Goal: Information Seeking & Learning: Learn about a topic

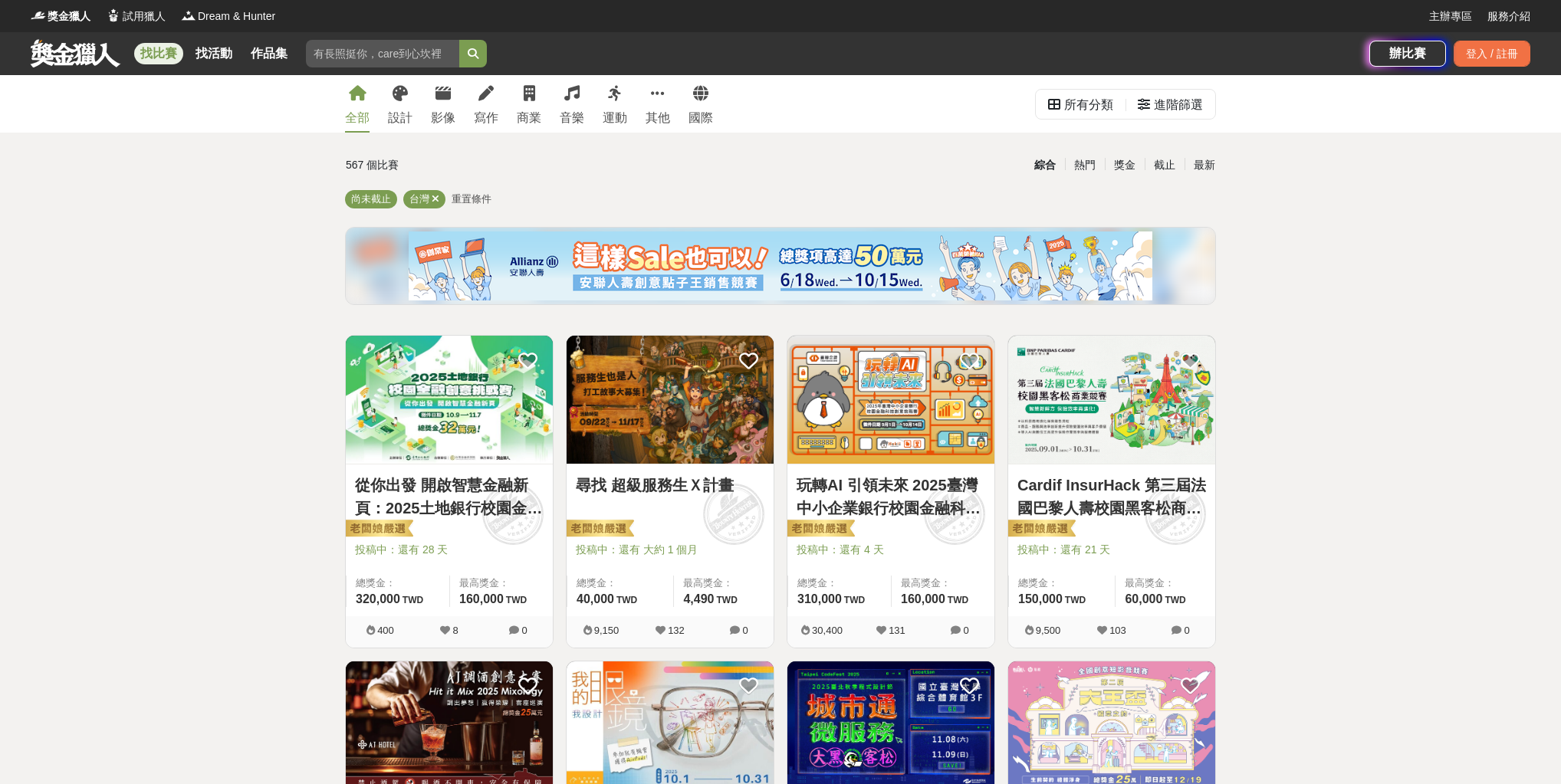
click at [542, 102] on link "商業" at bounding box center [529, 104] width 25 height 57
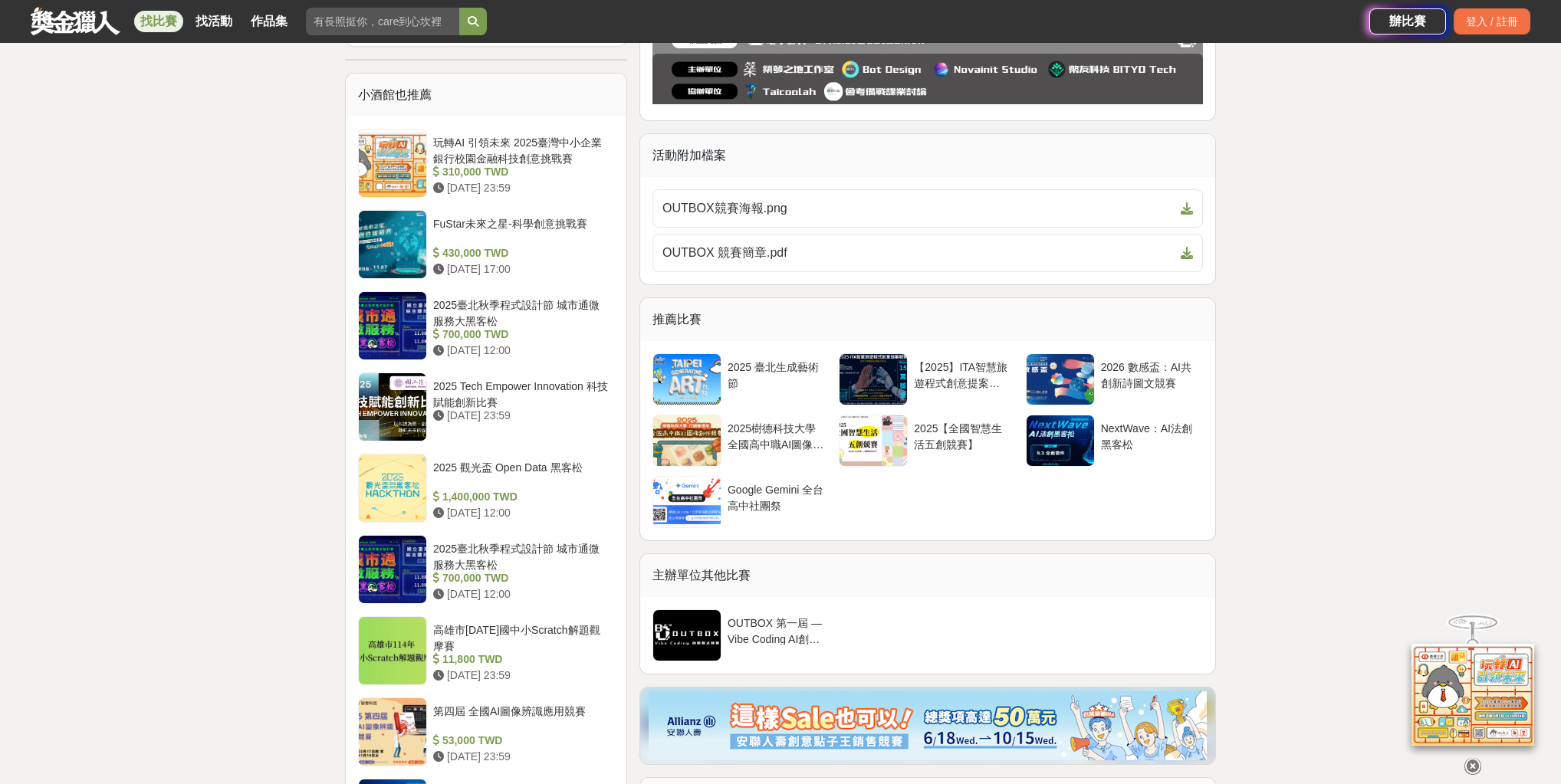
scroll to position [1165, 0]
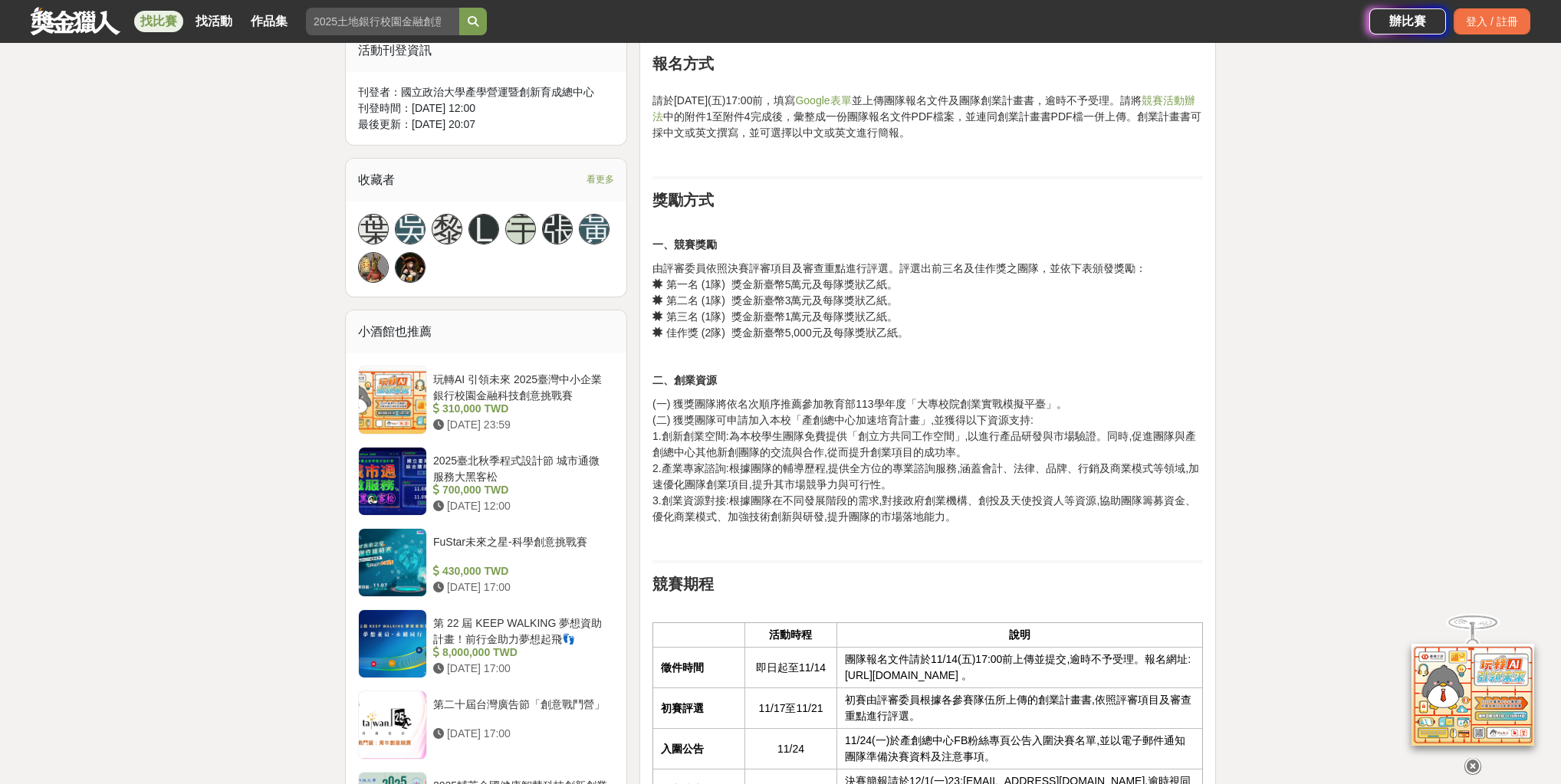
scroll to position [981, 0]
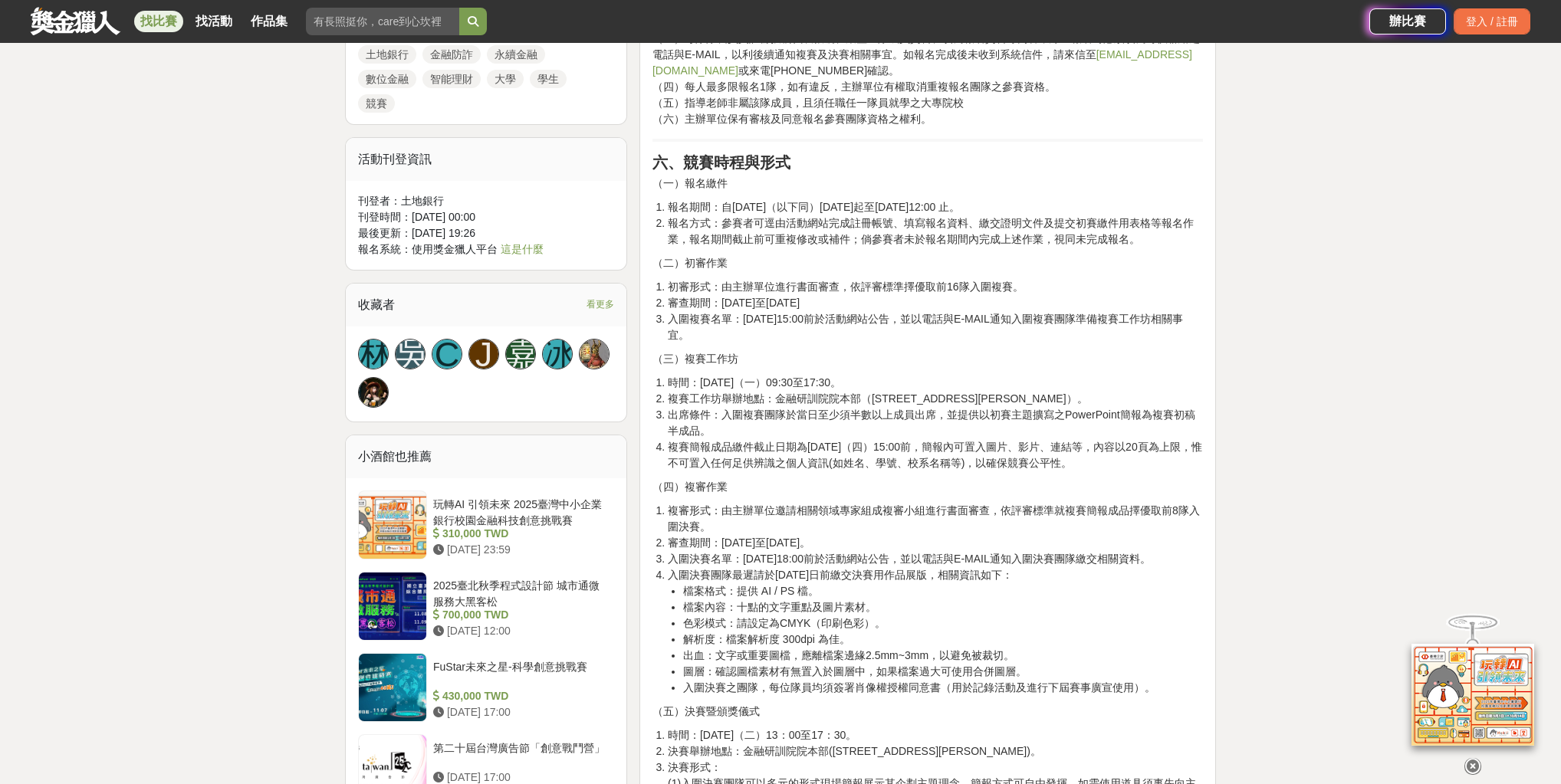
scroll to position [1226, 0]
